Goal: Transaction & Acquisition: Purchase product/service

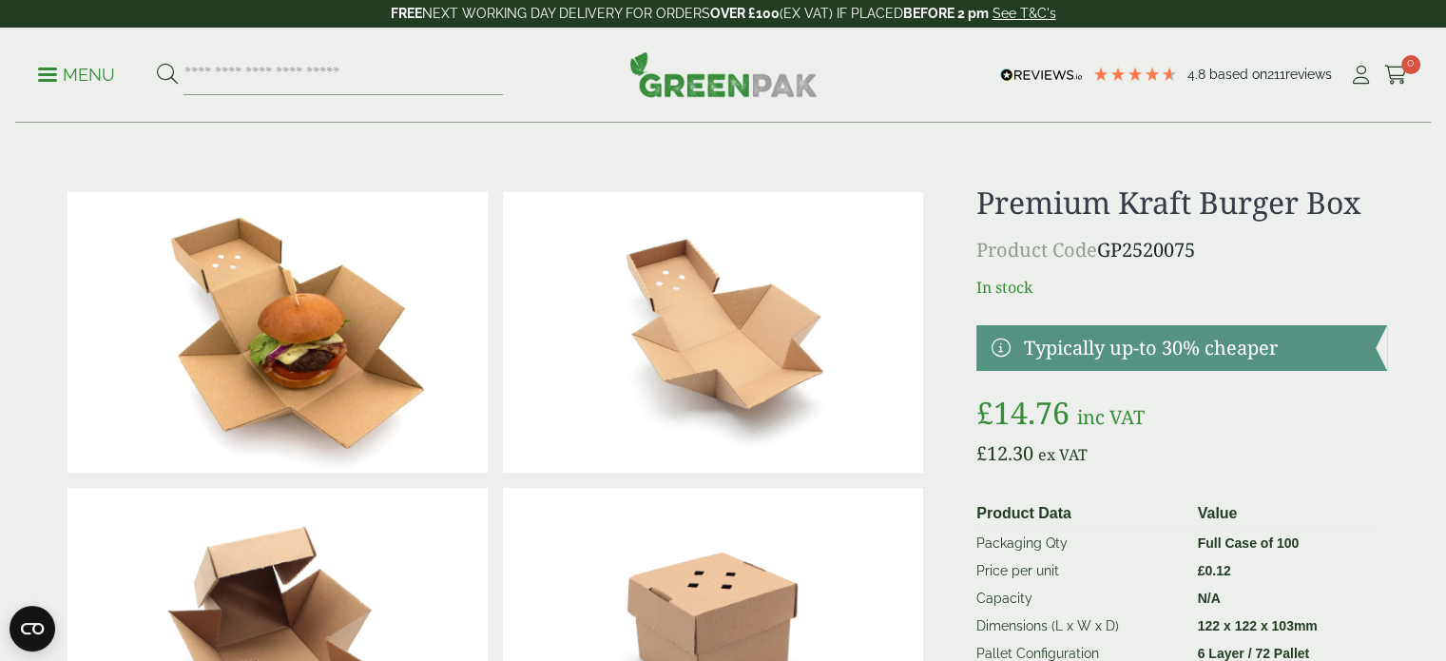
scroll to position [74, 0]
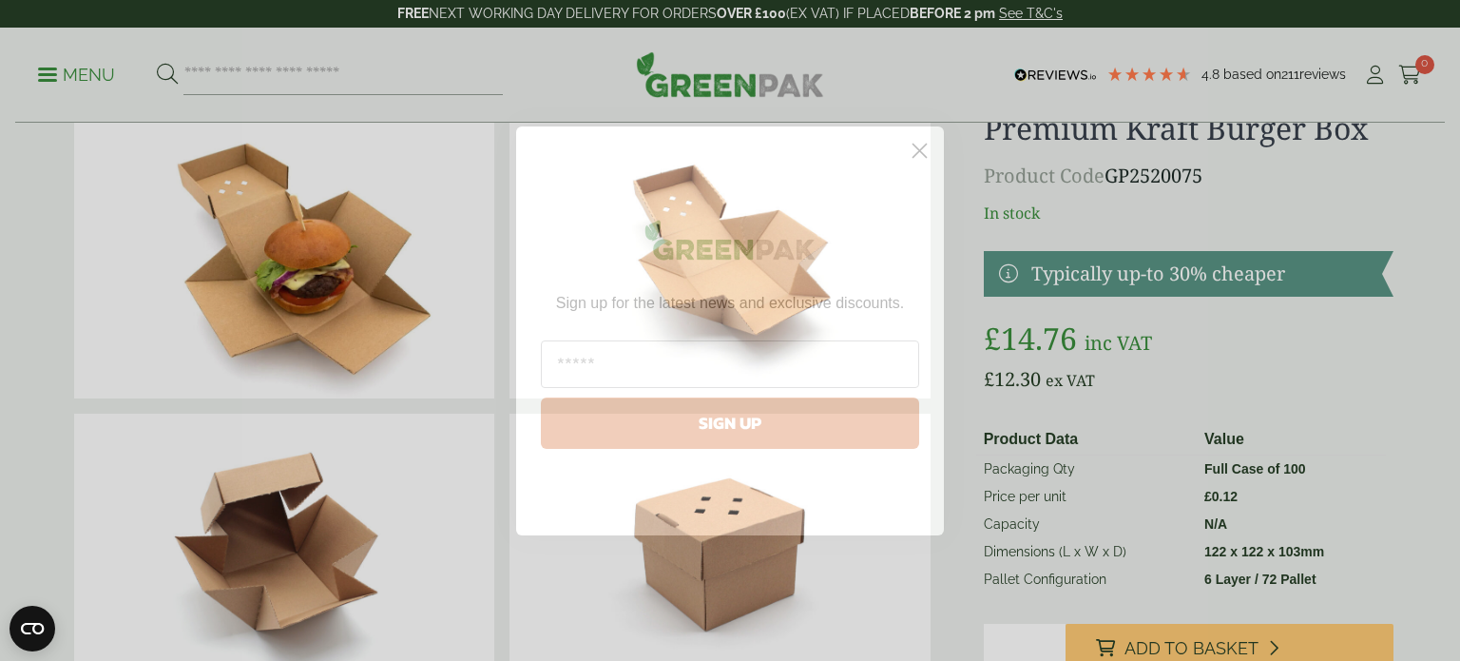
click at [917, 150] on circle "Close dialog" at bounding box center [919, 149] width 31 height 31
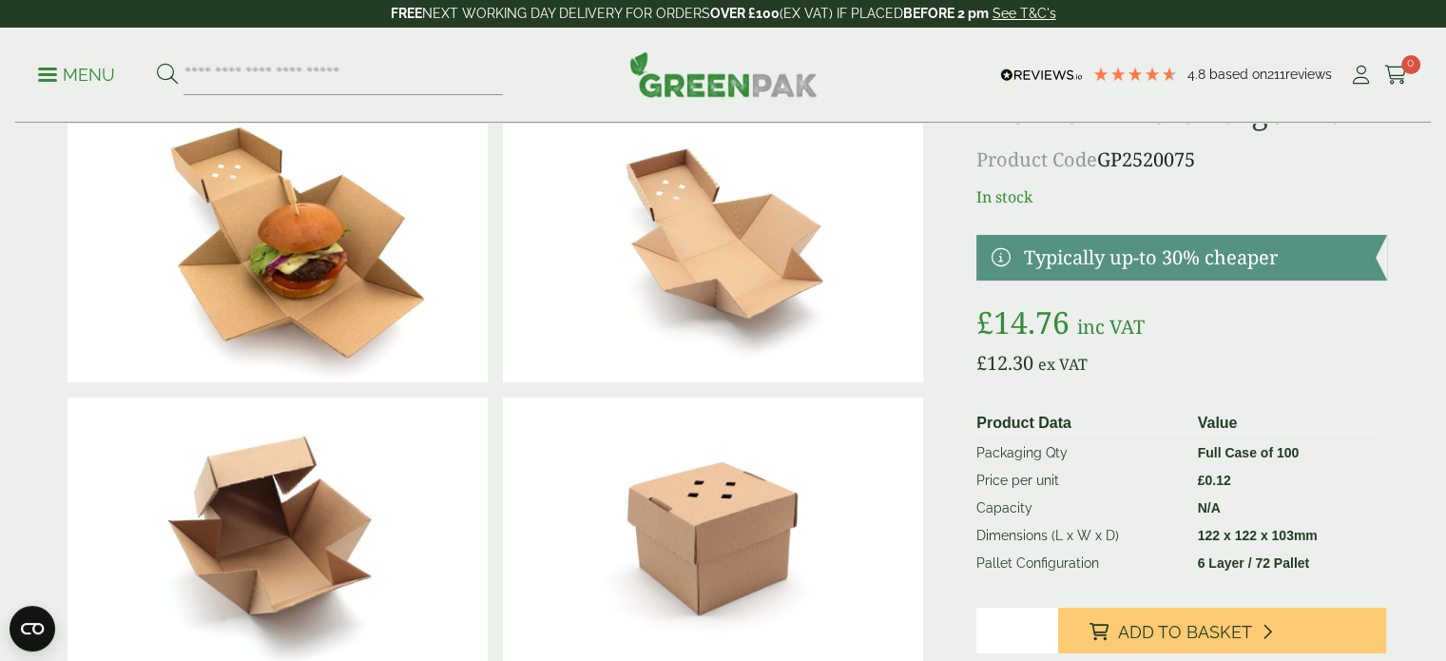
scroll to position [0, 0]
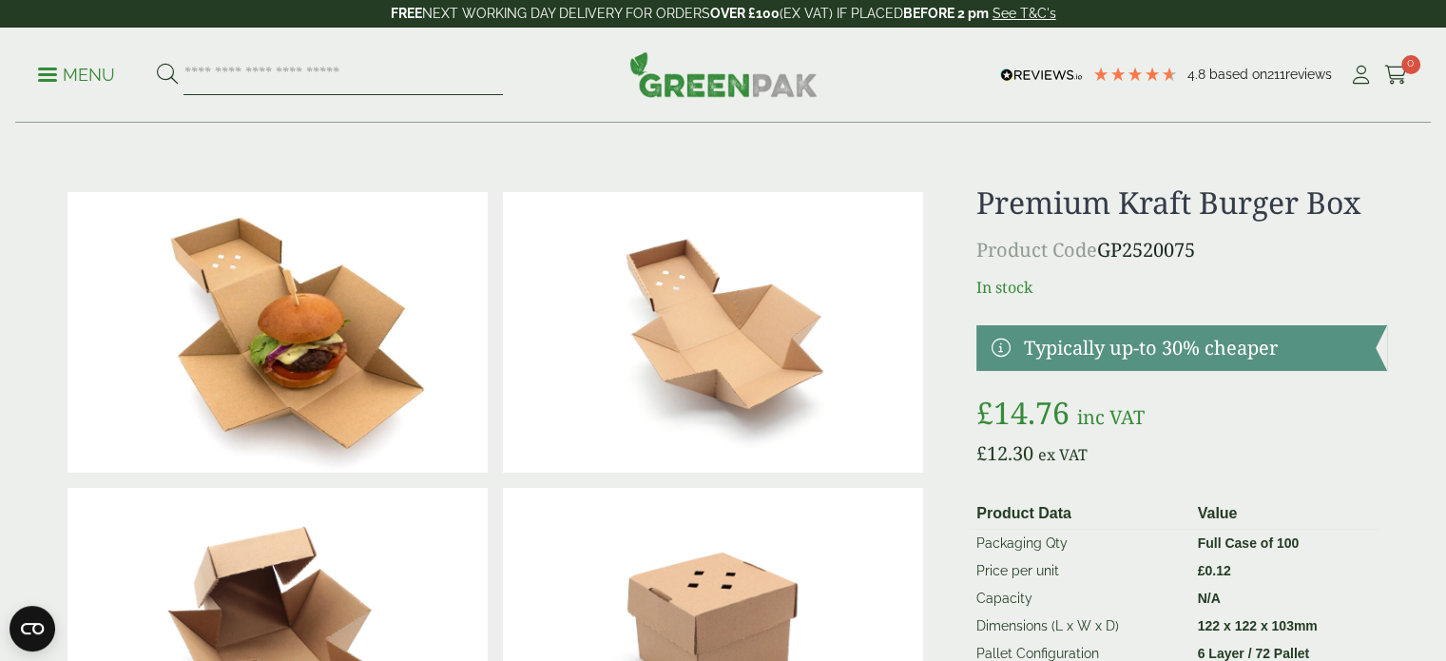
click at [291, 75] on input "search" at bounding box center [343, 75] width 319 height 40
type input "******"
click at [157, 63] on button at bounding box center [167, 75] width 21 height 25
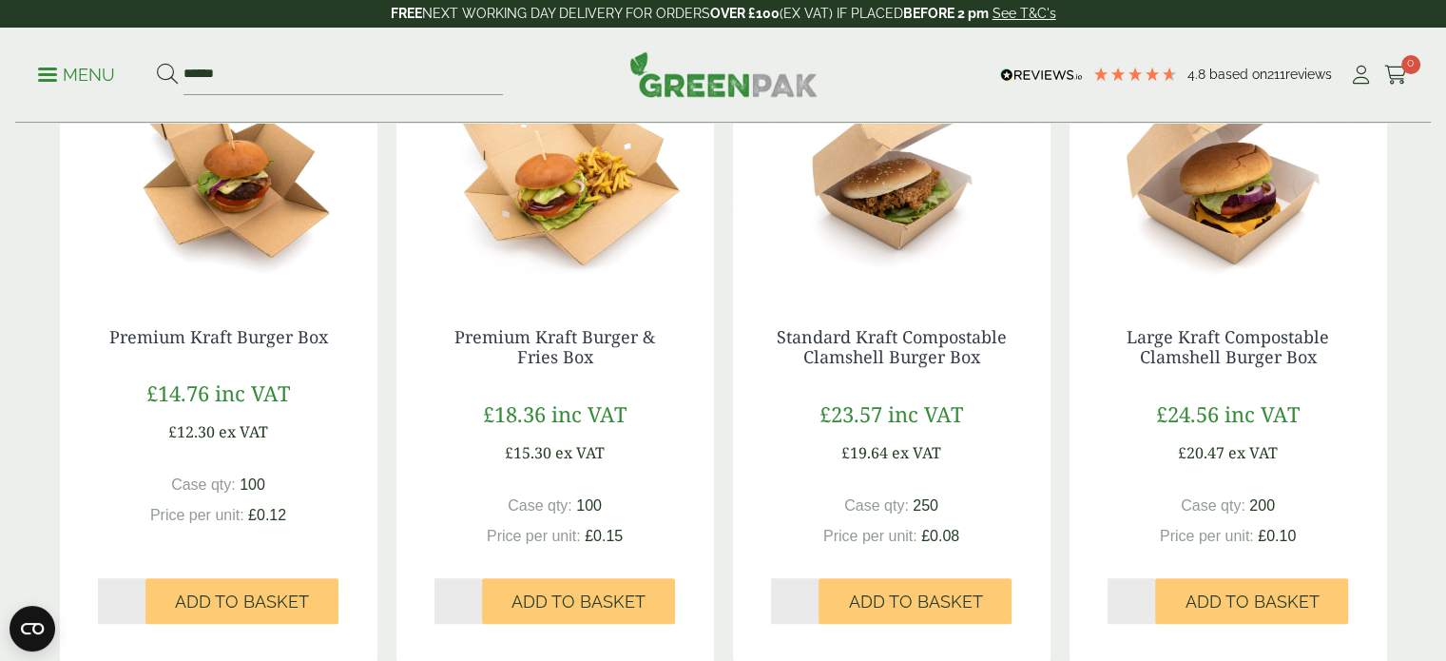
scroll to position [1034, 0]
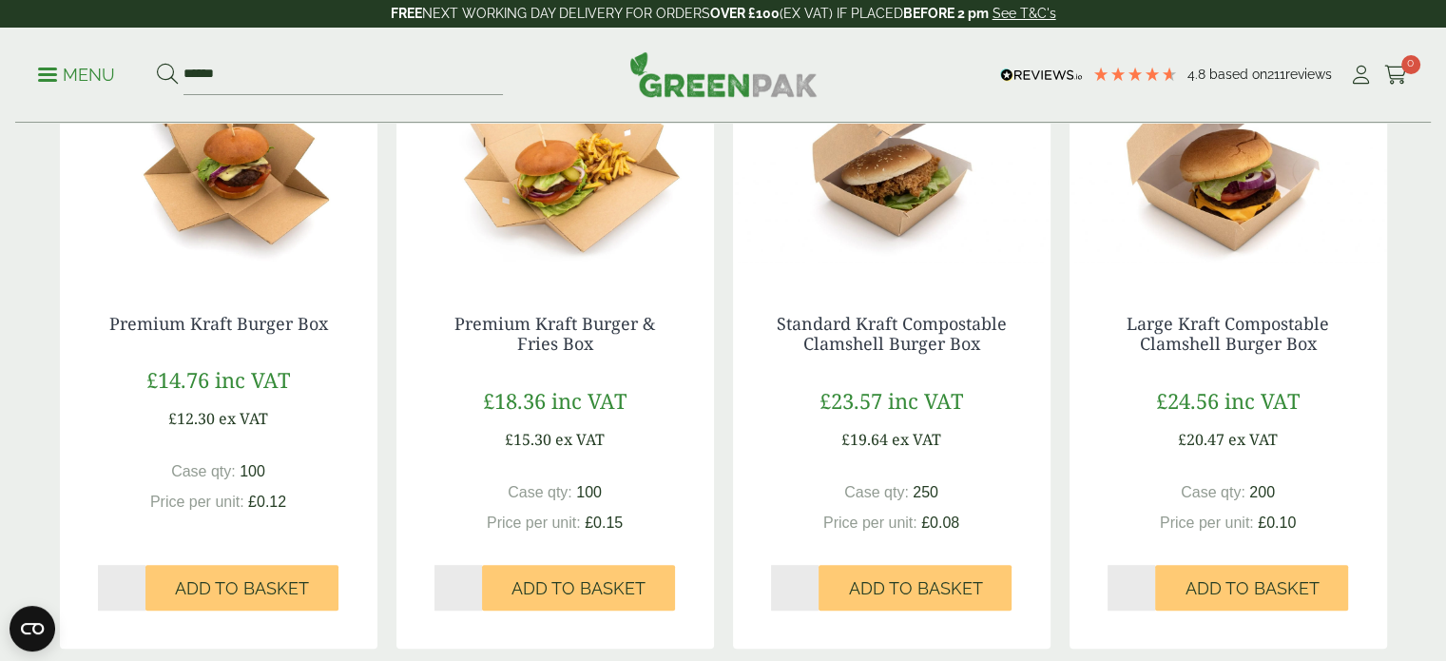
click at [882, 236] on img at bounding box center [892, 157] width 318 height 238
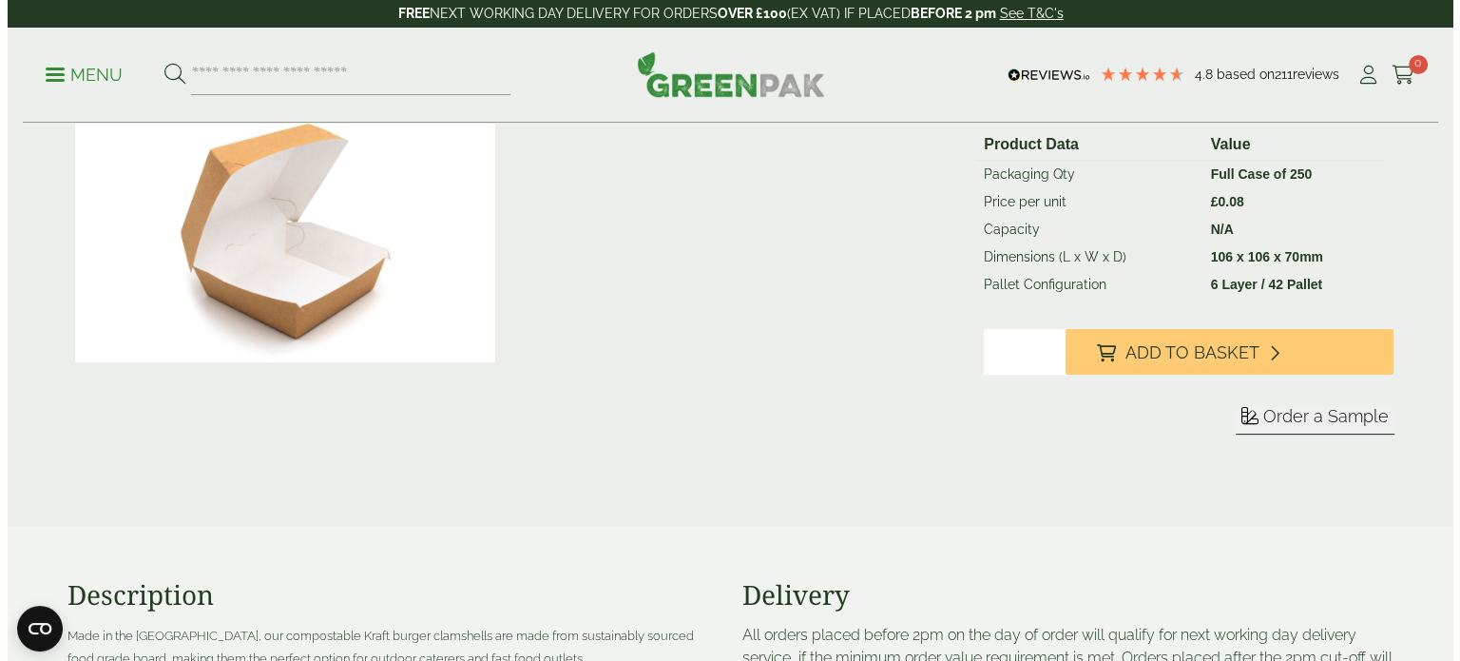
scroll to position [407, 0]
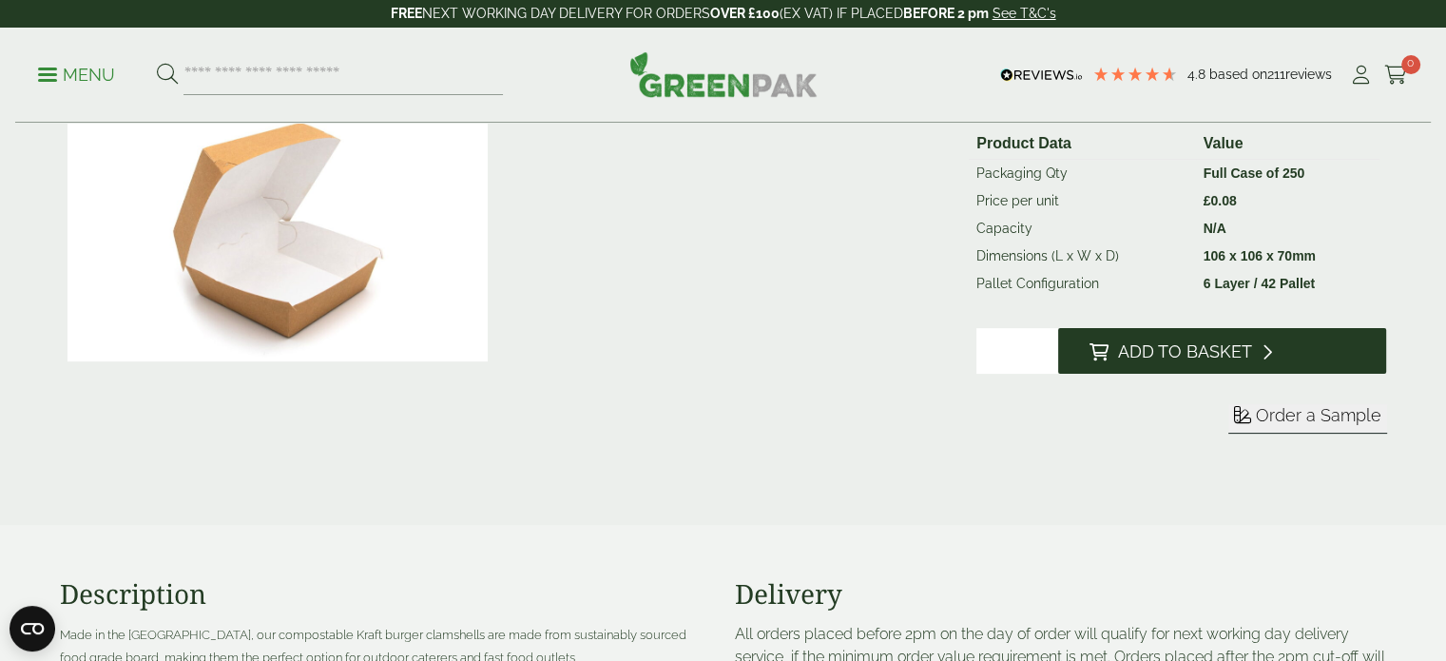
click at [1192, 353] on span "Add to Basket" at bounding box center [1184, 351] width 134 height 21
